Goal: Find specific fact: Find specific fact

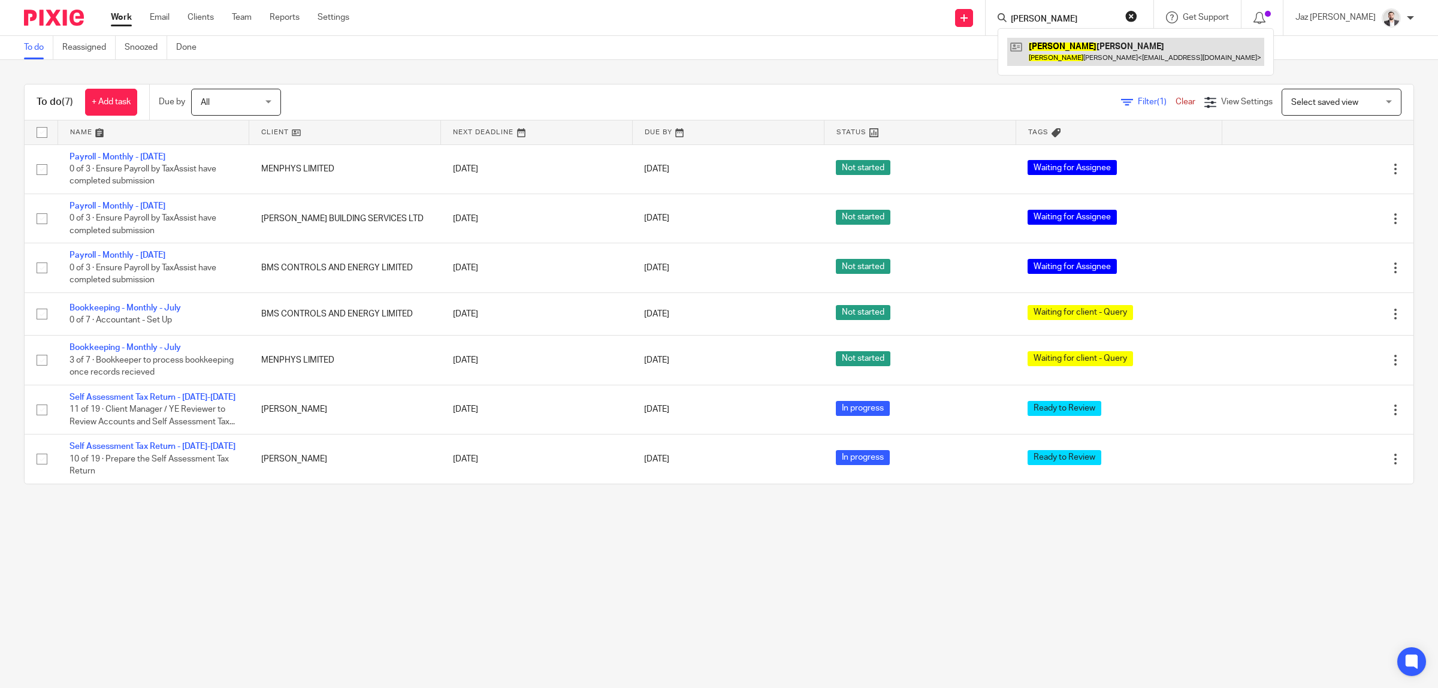
type input "elias"
click at [1121, 55] on link at bounding box center [1135, 52] width 257 height 28
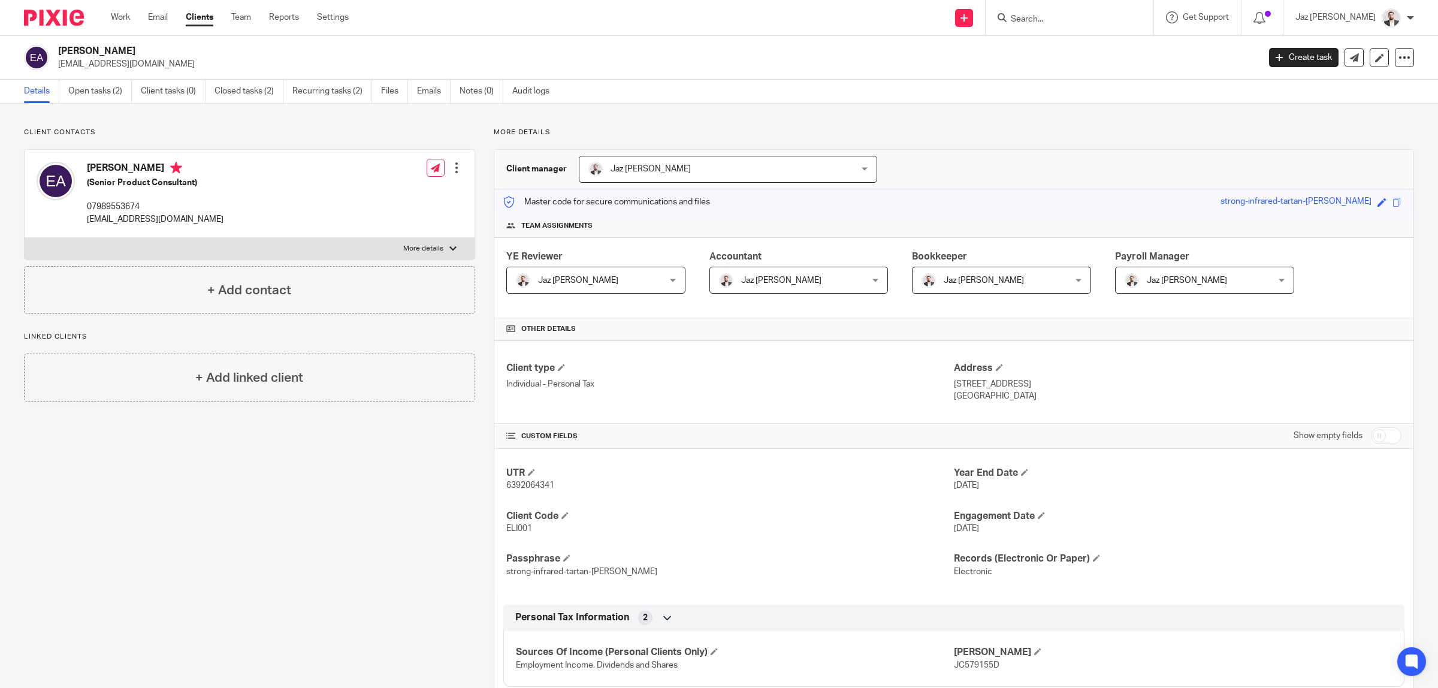
scroll to position [139, 0]
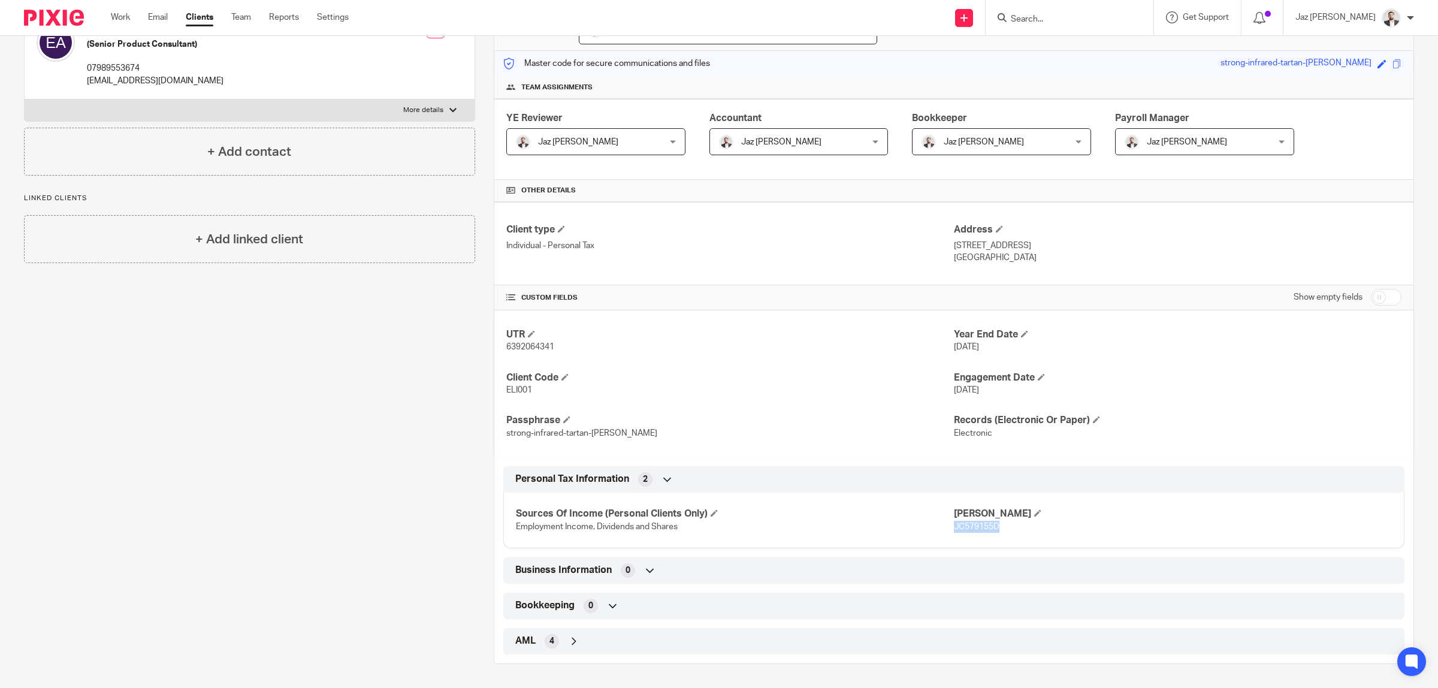
drag, startPoint x: 998, startPoint y: 528, endPoint x: 945, endPoint y: 528, distance: 52.7
click at [954, 528] on p "JC579155D" at bounding box center [1173, 527] width 438 height 12
copy span "JC579155D"
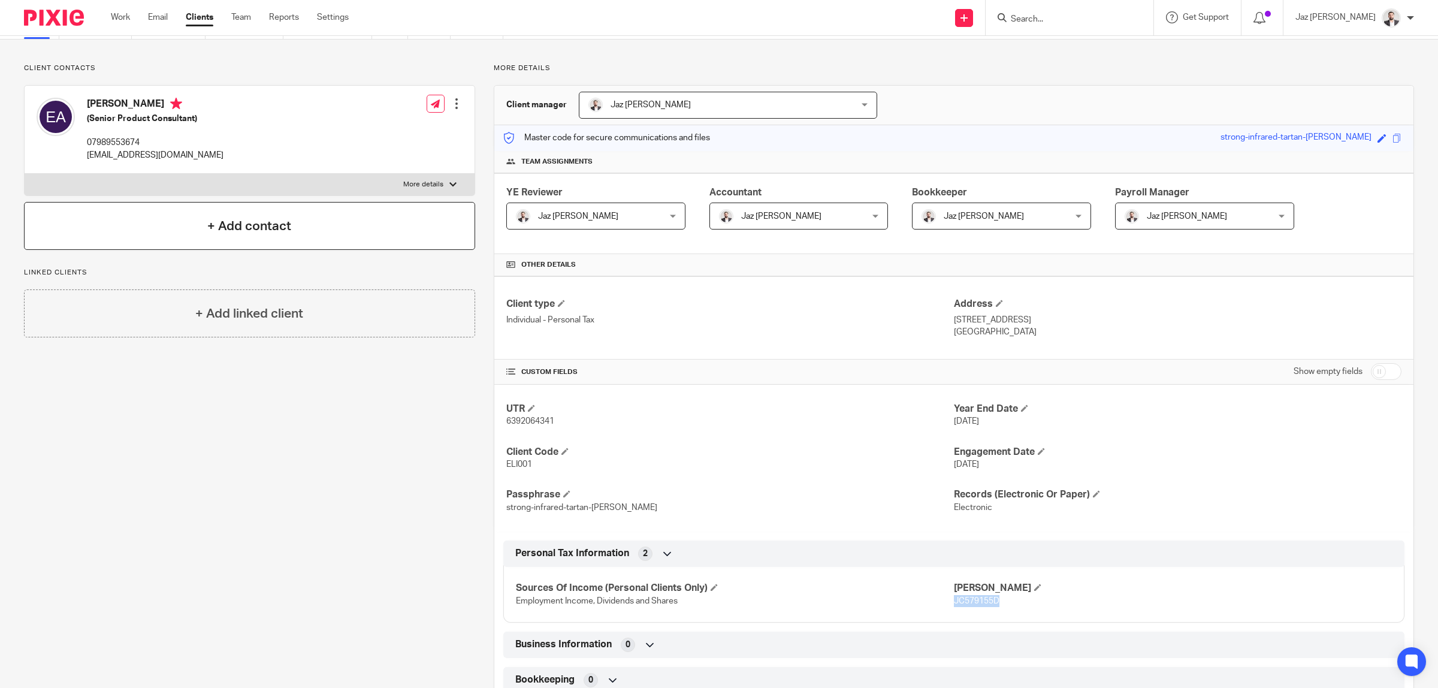
scroll to position [0, 0]
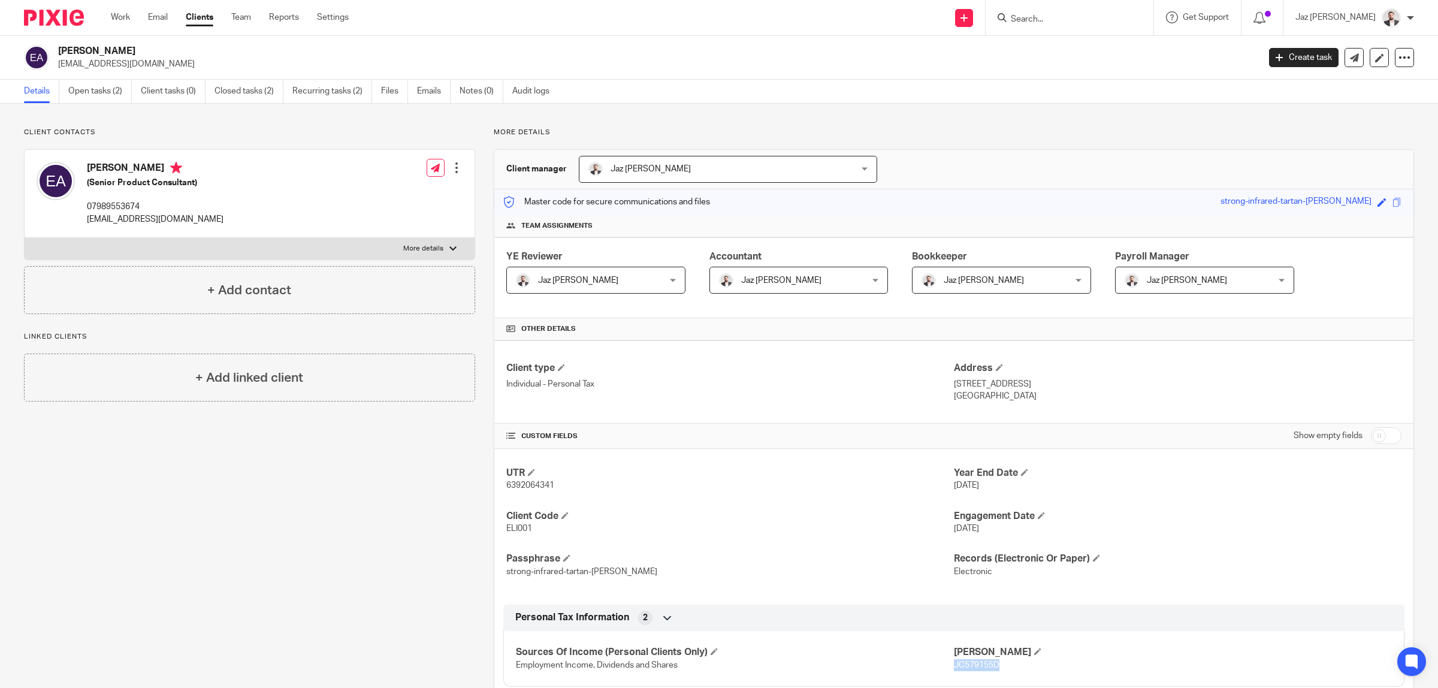
click at [412, 247] on p "More details" at bounding box center [423, 249] width 40 height 10
click at [25, 238] on input "More details" at bounding box center [24, 237] width 1 height 1
checkbox input "true"
